Goal: Task Accomplishment & Management: Manage account settings

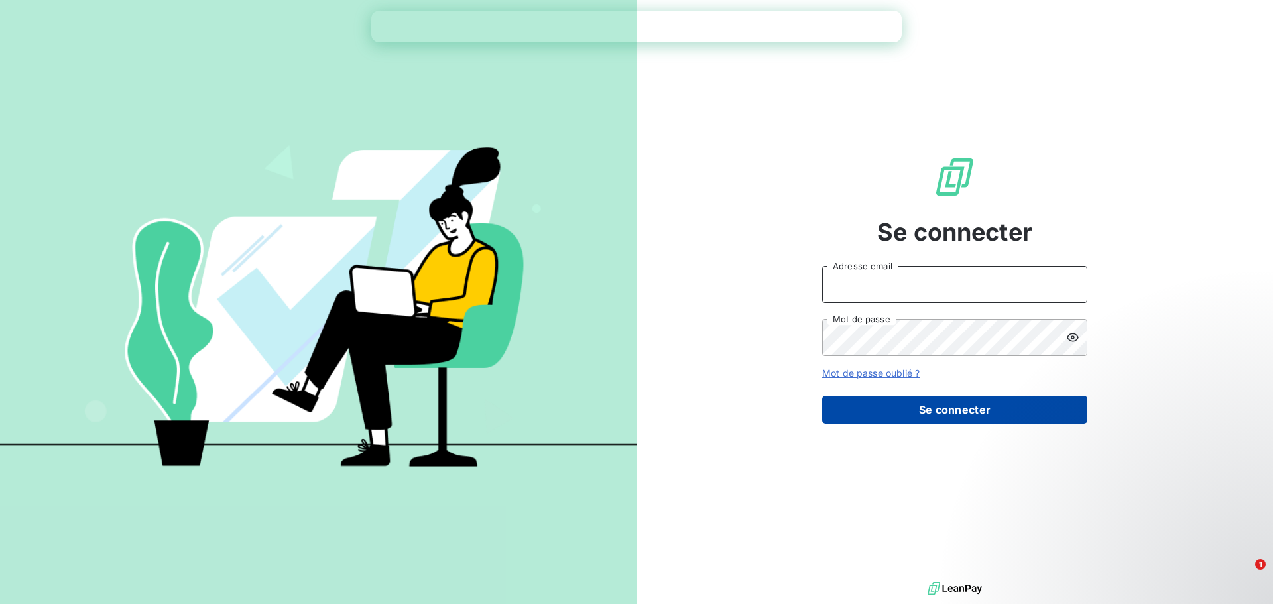
type input "[PERSON_NAME][EMAIL_ADDRESS][DOMAIN_NAME]"
click at [925, 418] on button "Se connecter" at bounding box center [954, 410] width 265 height 28
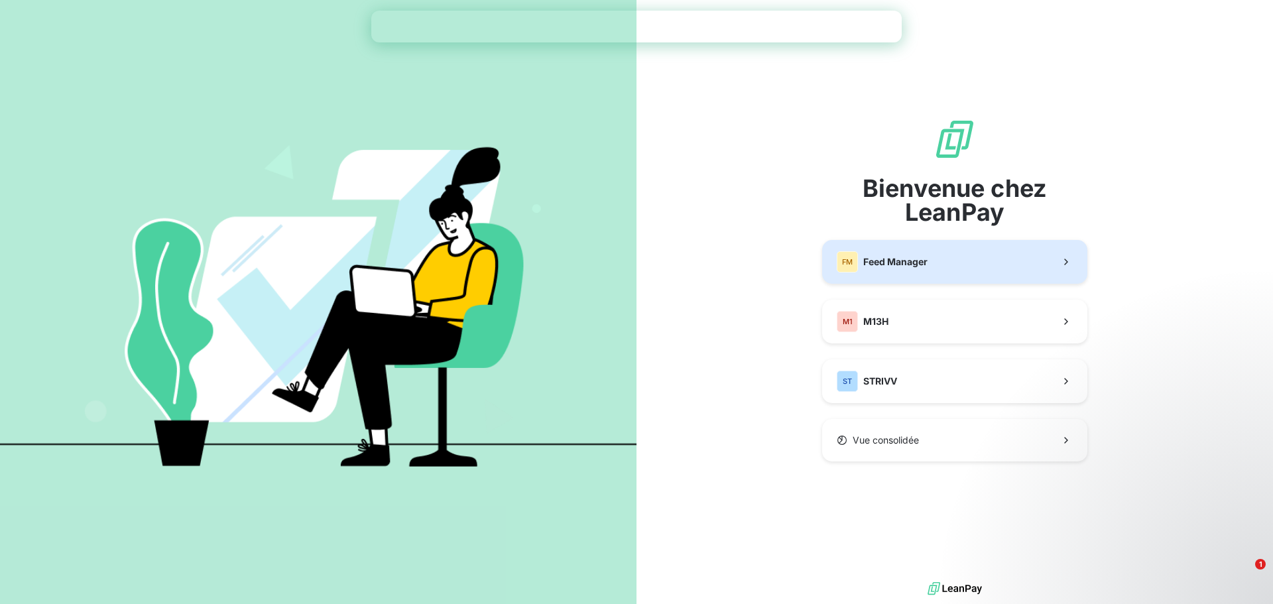
click at [950, 263] on button "FM Feed Manager" at bounding box center [954, 262] width 265 height 44
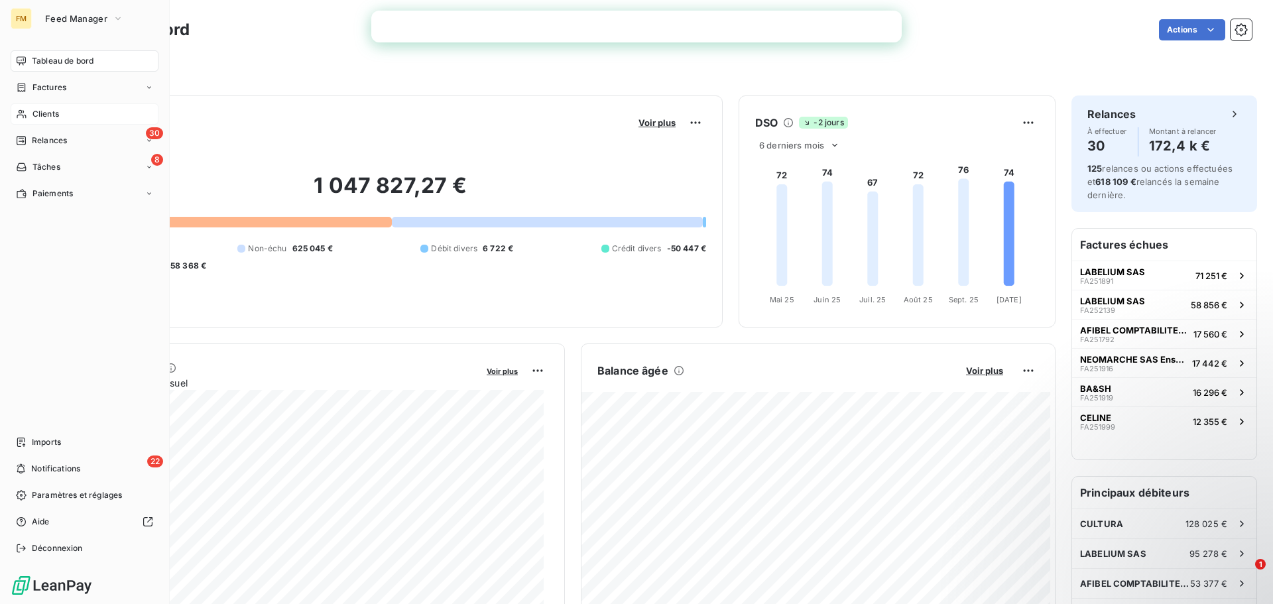
click at [52, 117] on span "Clients" at bounding box center [45, 114] width 27 height 12
